Goal: Find contact information: Find contact information

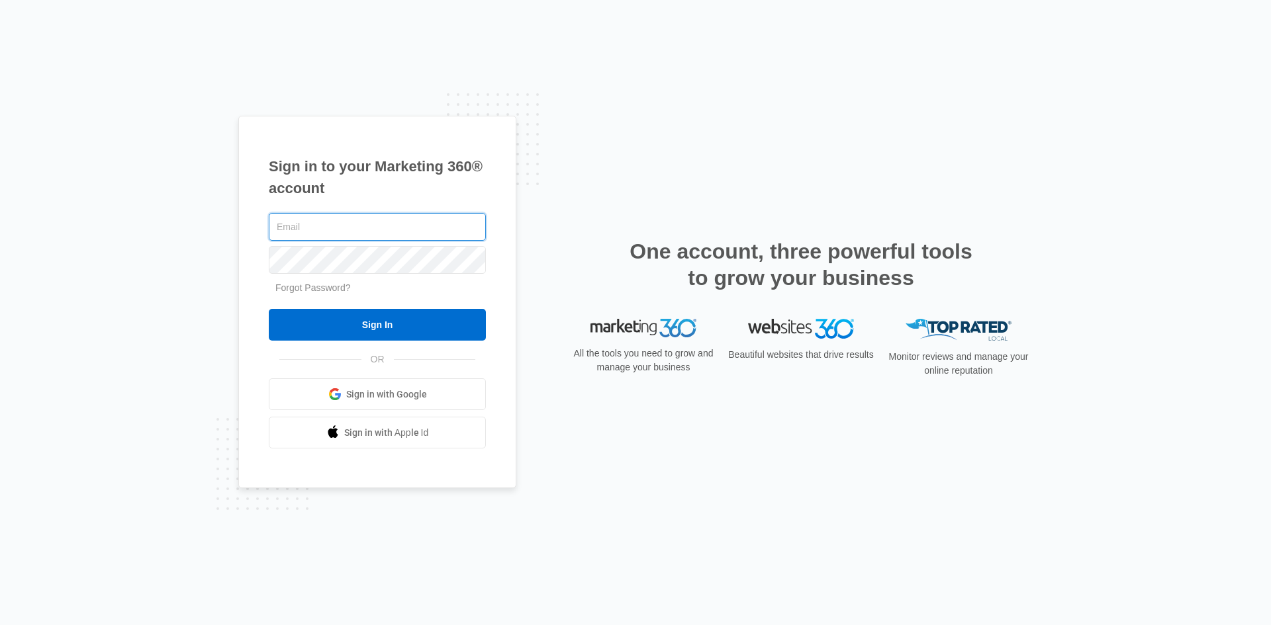
type input "[EMAIL_ADDRESS][DOMAIN_NAME]"
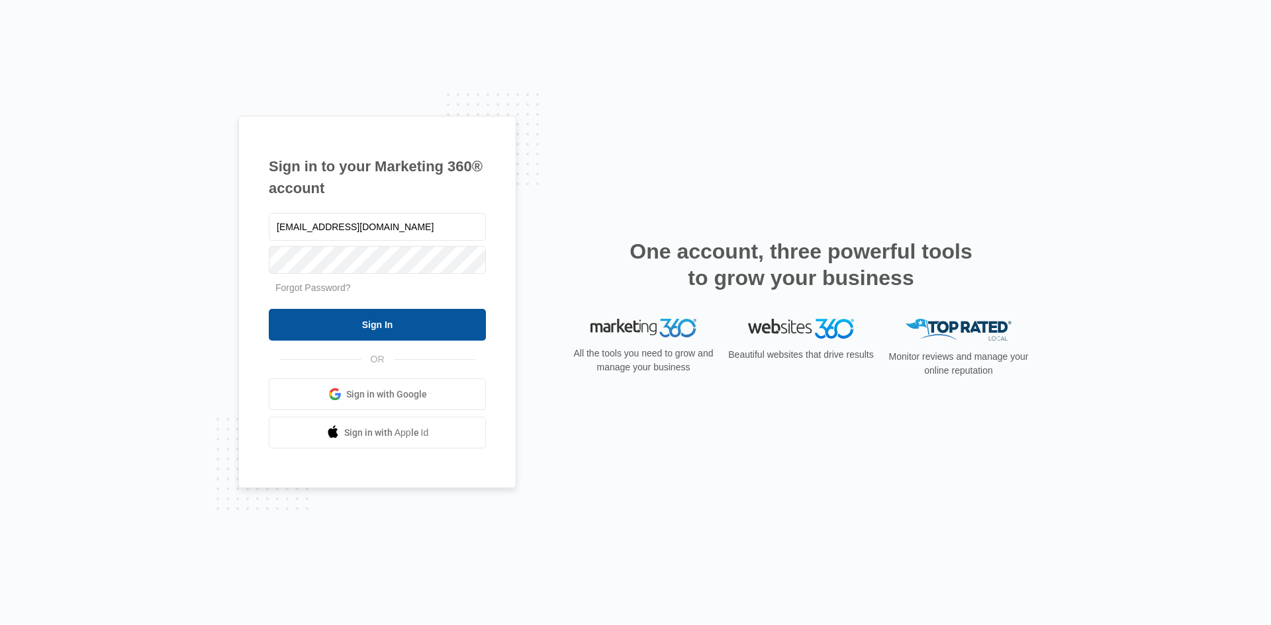
click at [383, 321] on input "Sign In" at bounding box center [377, 325] width 217 height 32
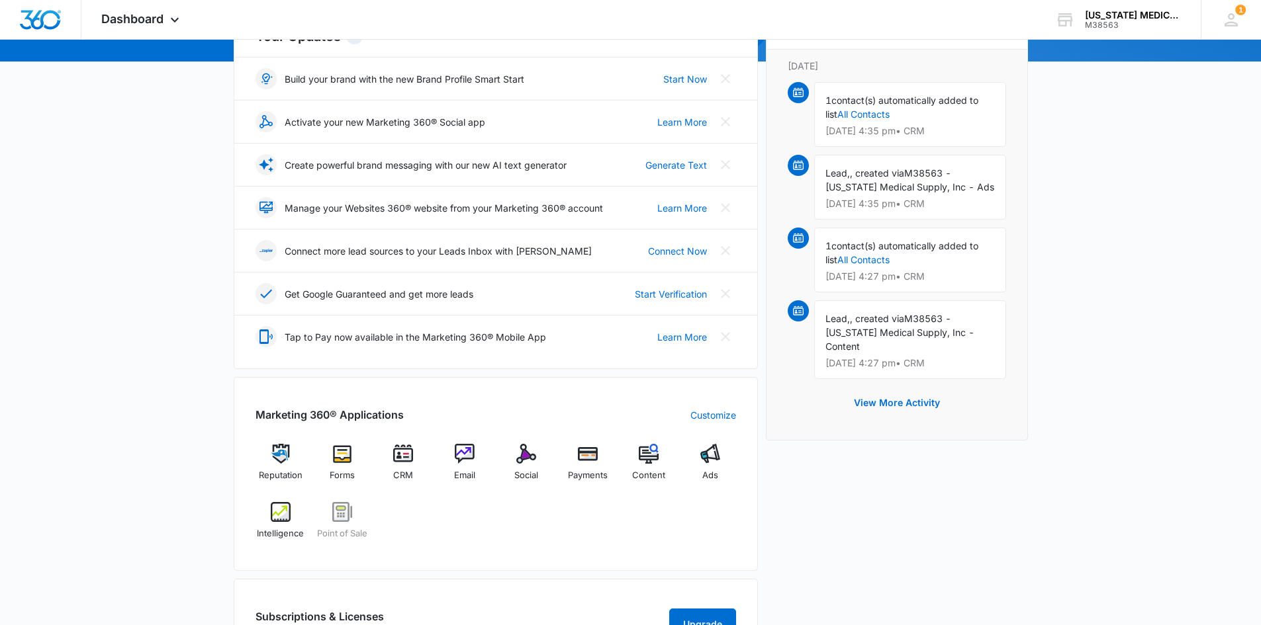
scroll to position [265, 0]
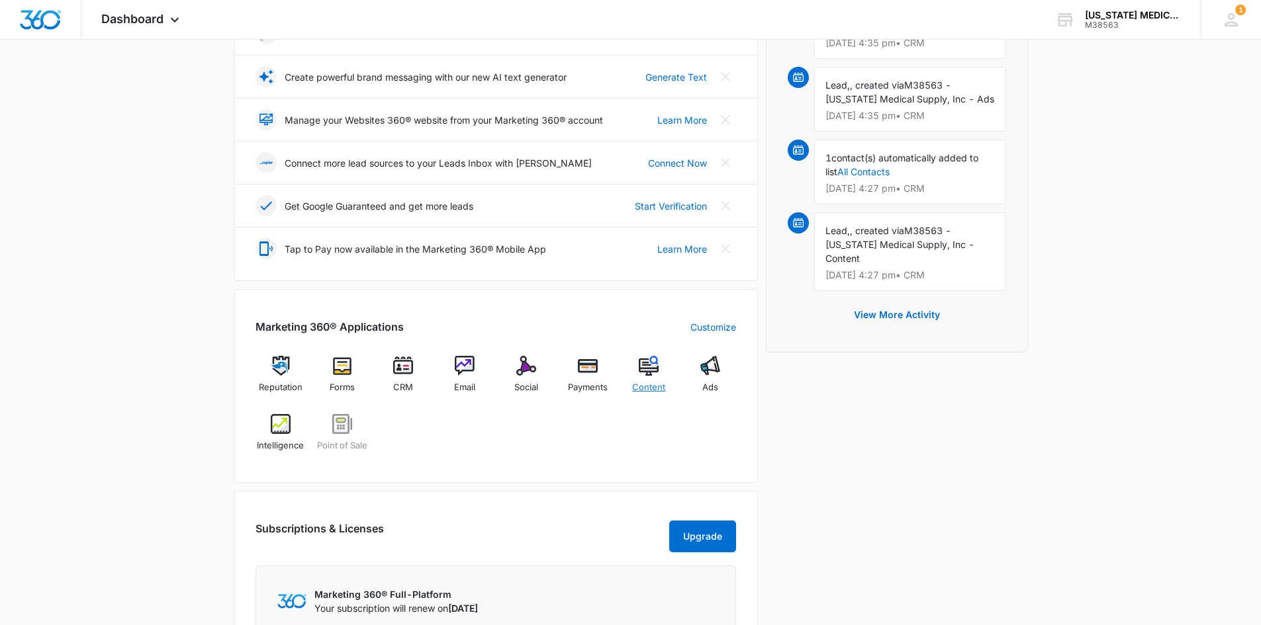
click at [651, 369] on img at bounding box center [649, 366] width 20 height 20
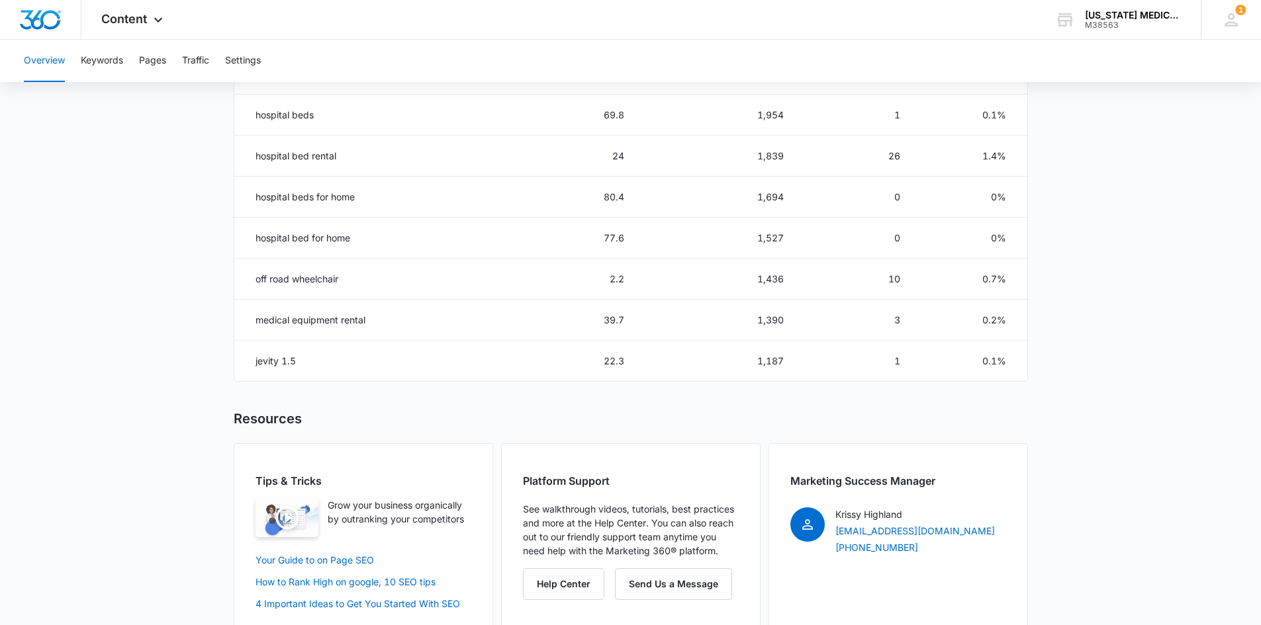
scroll to position [782, 0]
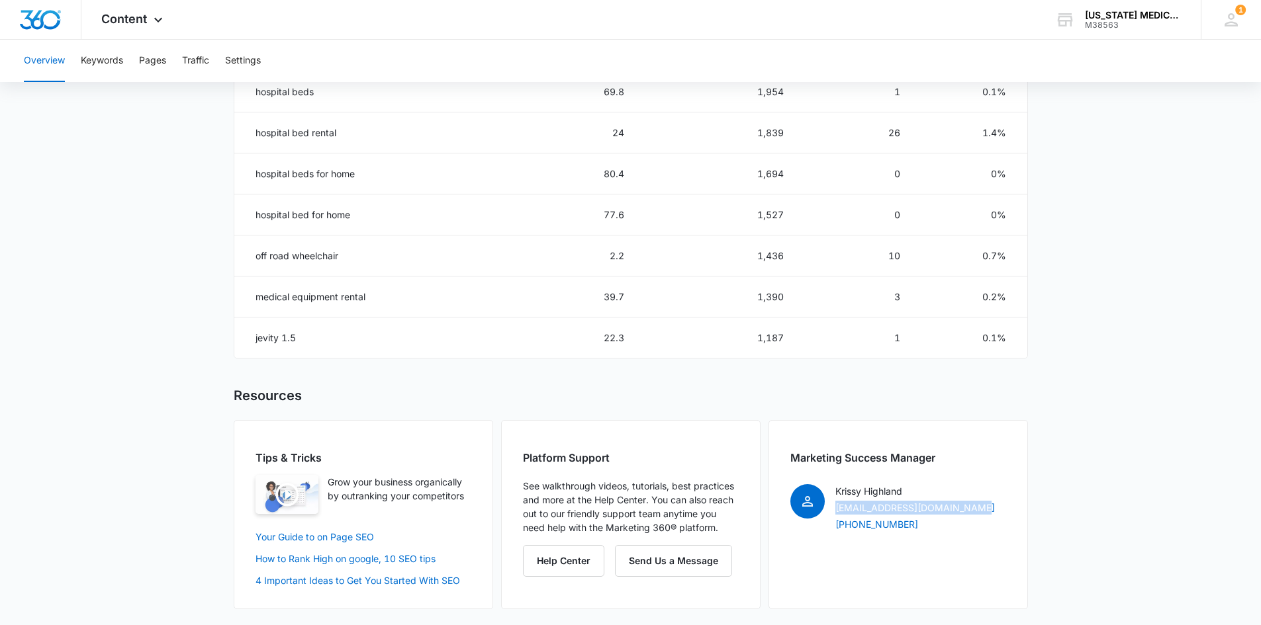
drag, startPoint x: 983, startPoint y: 508, endPoint x: 833, endPoint y: 511, distance: 149.6
click at [833, 511] on div "Krissy Highland [EMAIL_ADDRESS][DOMAIN_NAME] [PHONE_NUMBER]" at bounding box center [898, 507] width 216 height 47
copy link "[EMAIL_ADDRESS][DOMAIN_NAME]"
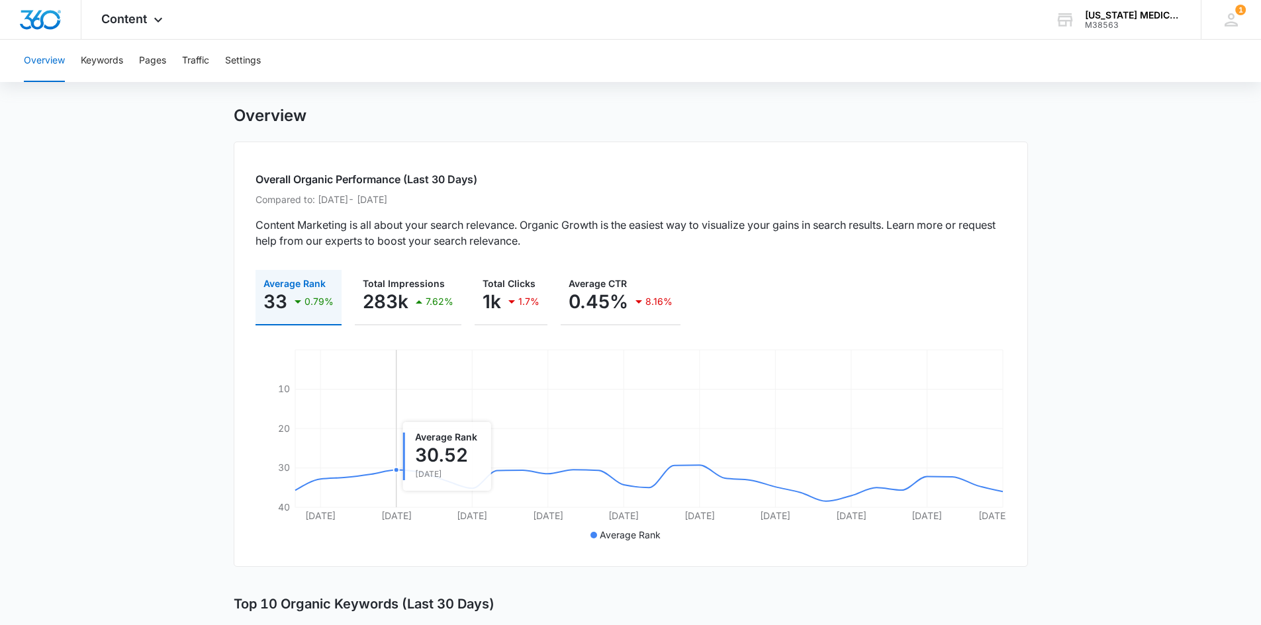
scroll to position [0, 0]
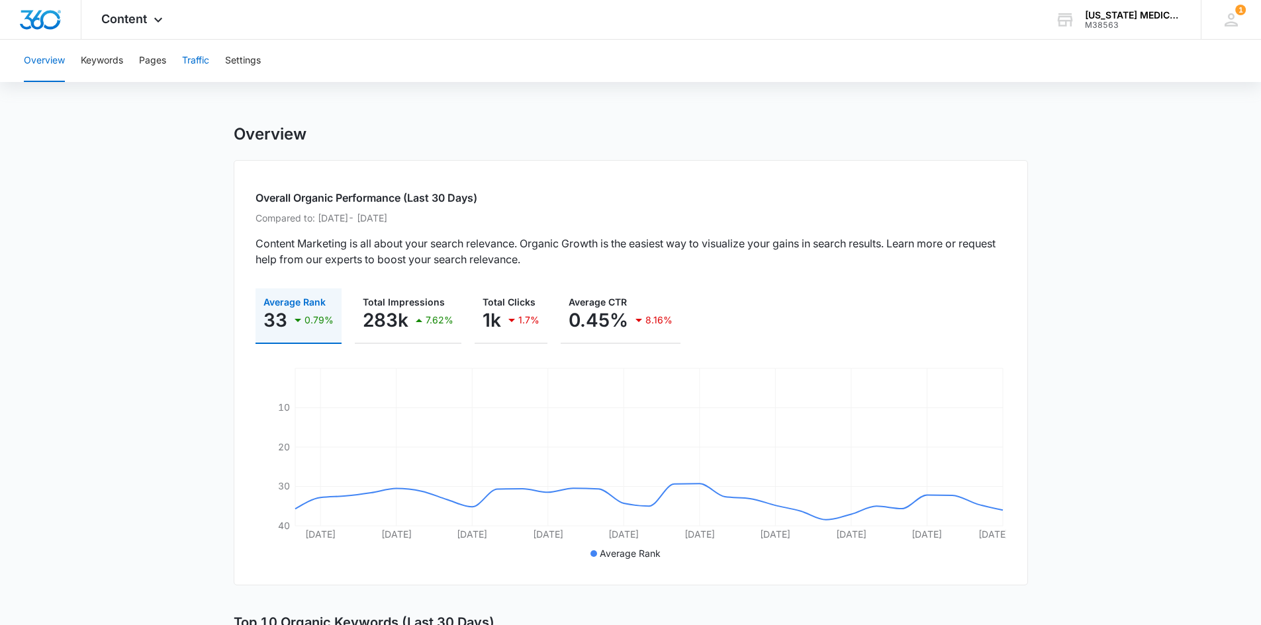
click at [186, 54] on button "Traffic" at bounding box center [195, 61] width 27 height 42
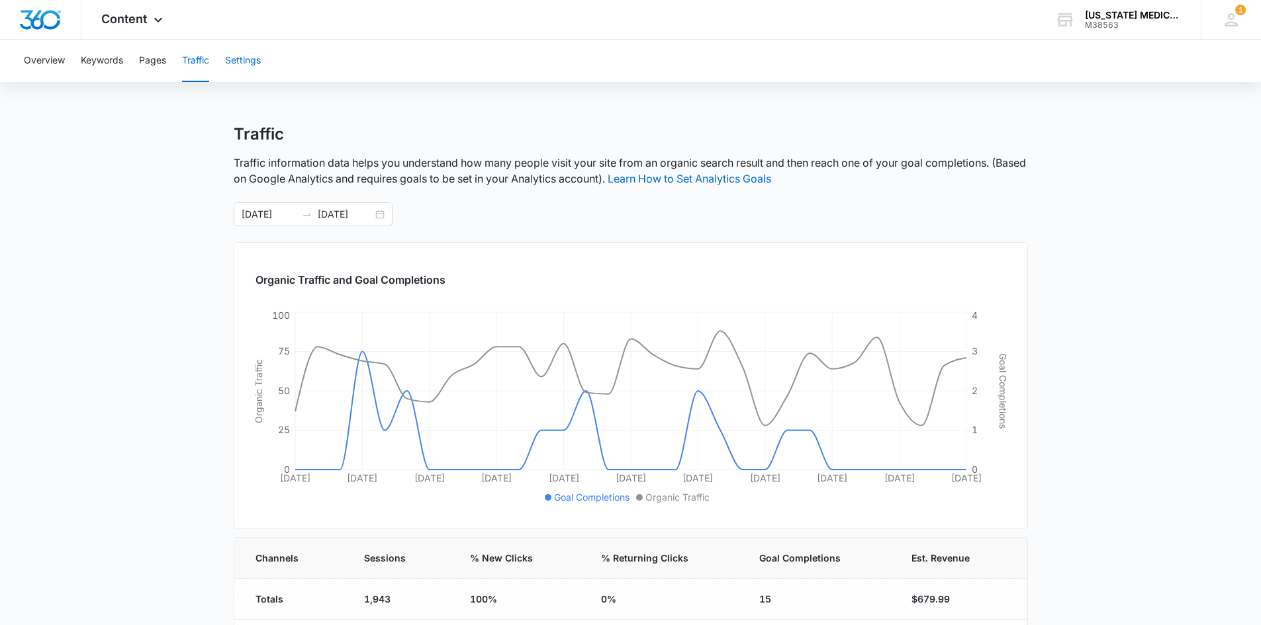
click at [246, 59] on button "Settings" at bounding box center [243, 61] width 36 height 42
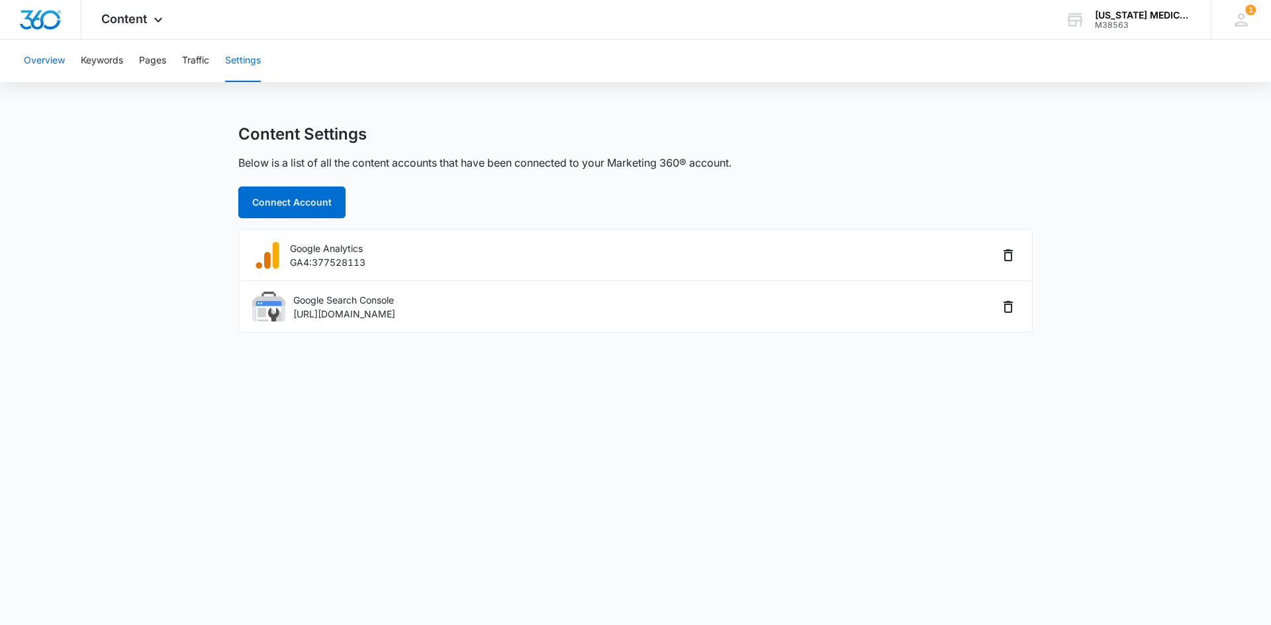
click at [44, 60] on button "Overview" at bounding box center [44, 61] width 41 height 42
